Goal: Use online tool/utility

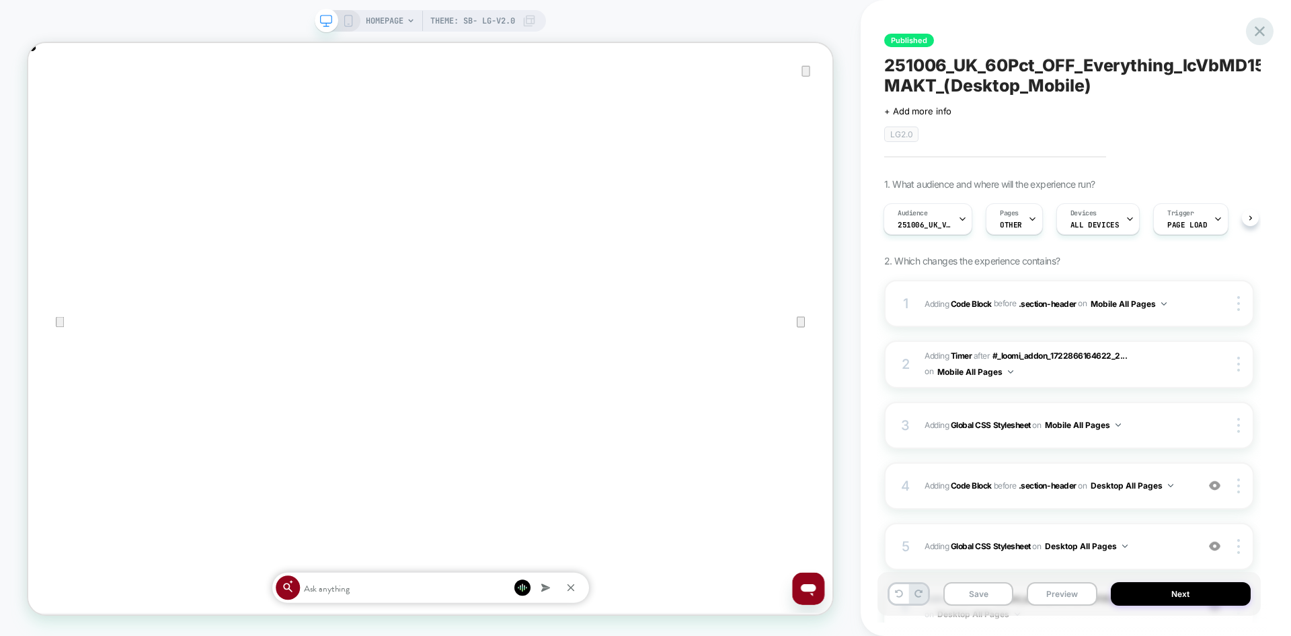
click at [1258, 31] on icon at bounding box center [1260, 31] width 18 height 18
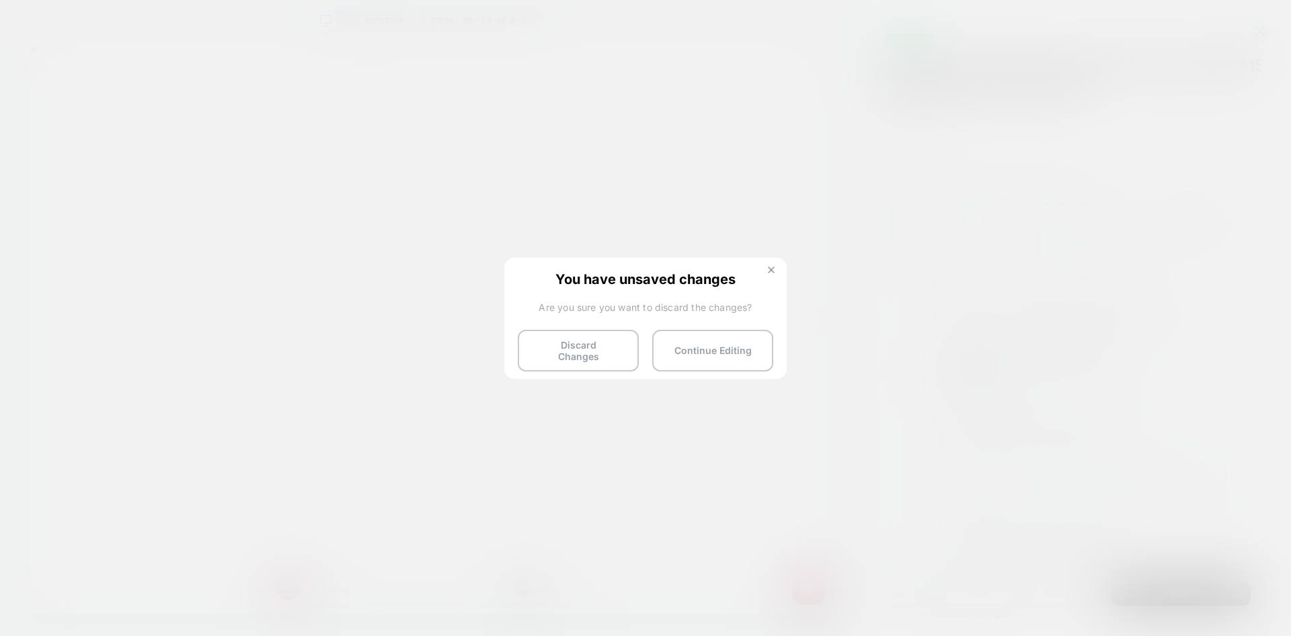
click at [773, 272] on img at bounding box center [771, 269] width 7 height 7
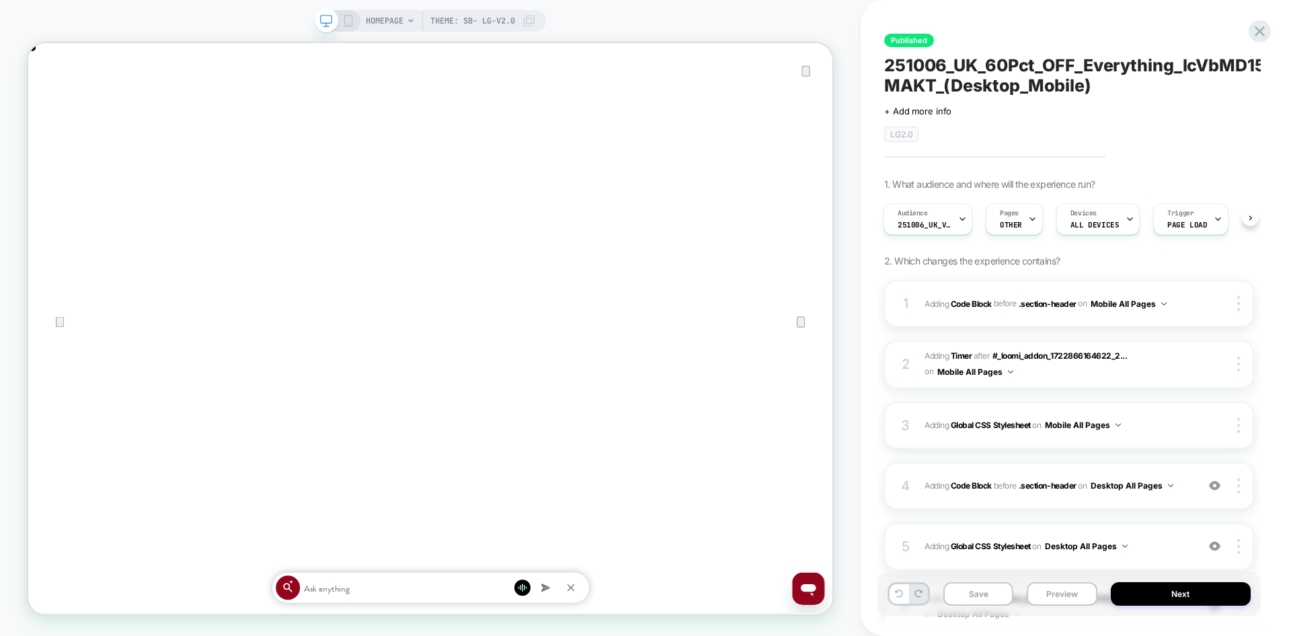
click at [349, 19] on icon at bounding box center [348, 21] width 12 height 12
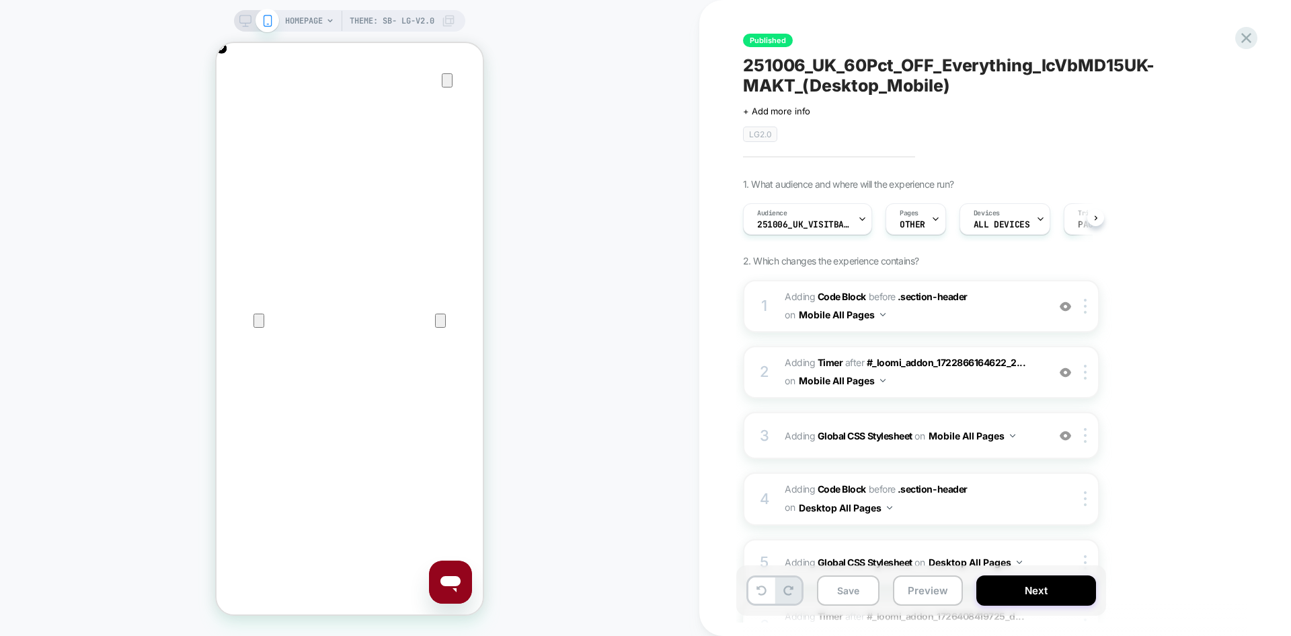
scroll to position [0, 1]
click at [1236, 36] on div at bounding box center [1247, 38] width 28 height 28
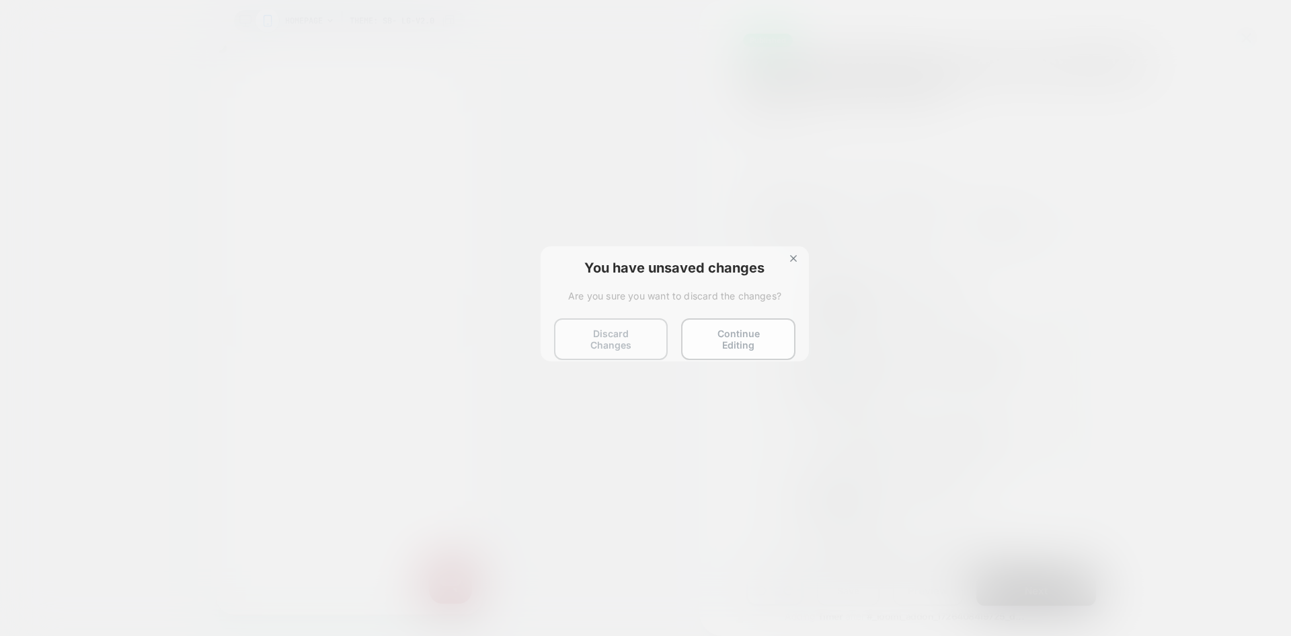
click at [561, 340] on button "Discard Changes" at bounding box center [611, 339] width 114 height 42
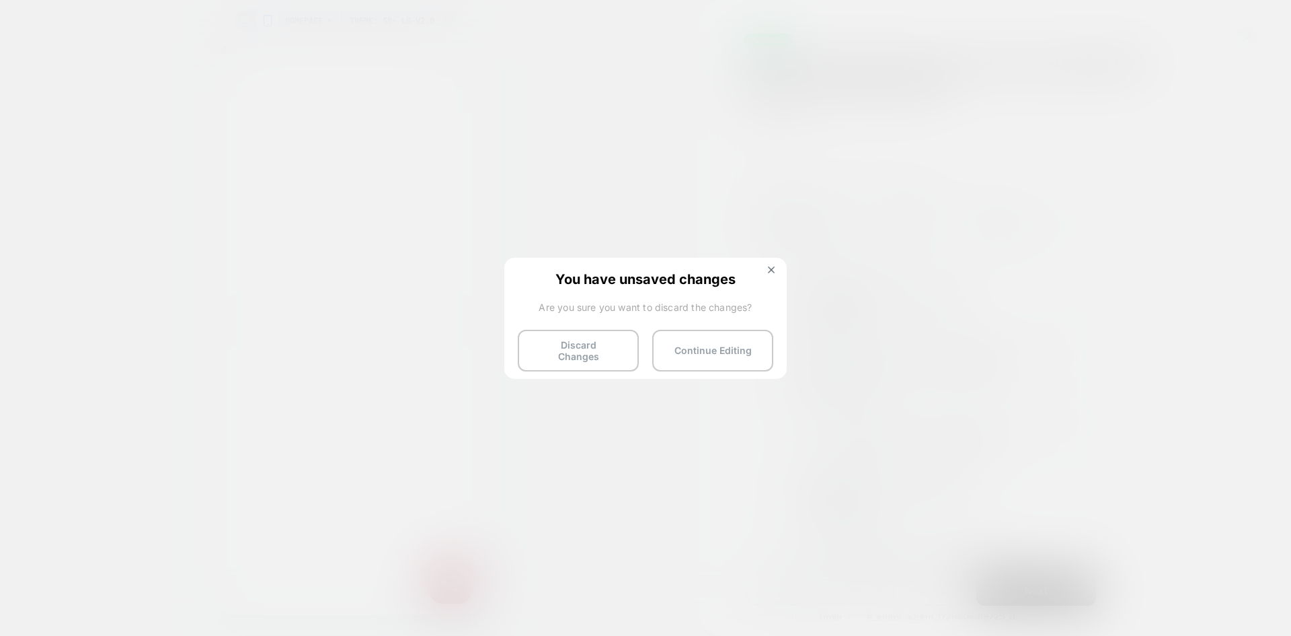
click at [576, 343] on button "Discard Changes" at bounding box center [578, 351] width 121 height 42
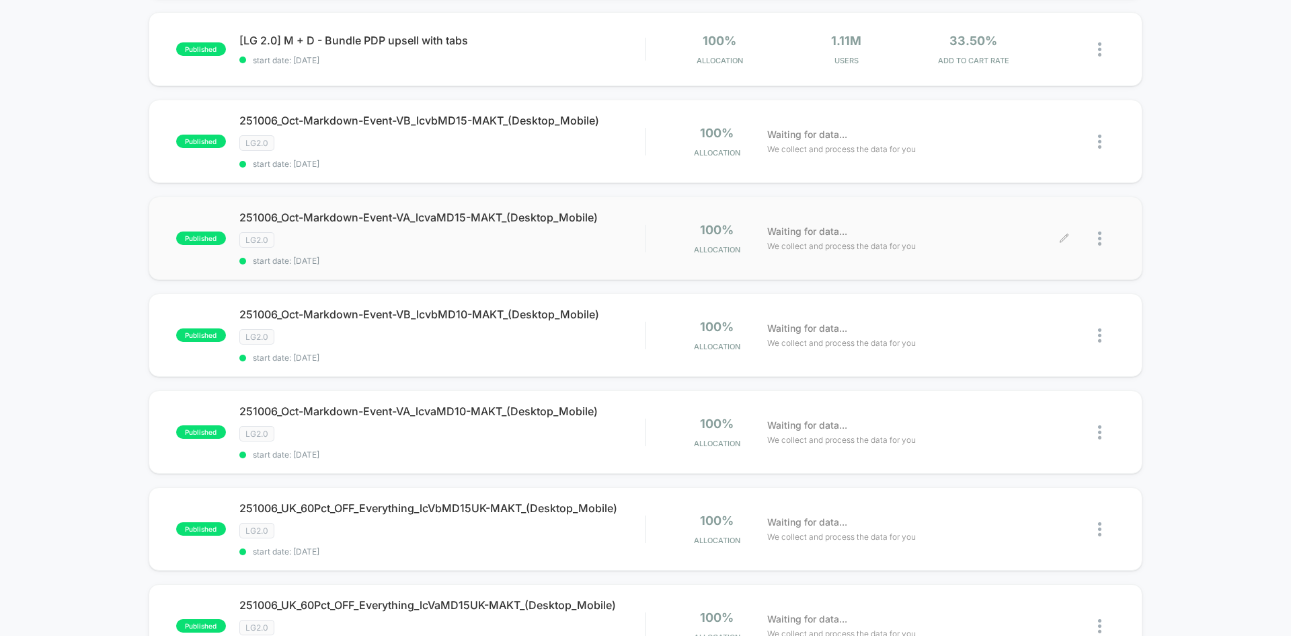
scroll to position [269, 0]
